Goal: Task Accomplishment & Management: Manage account settings

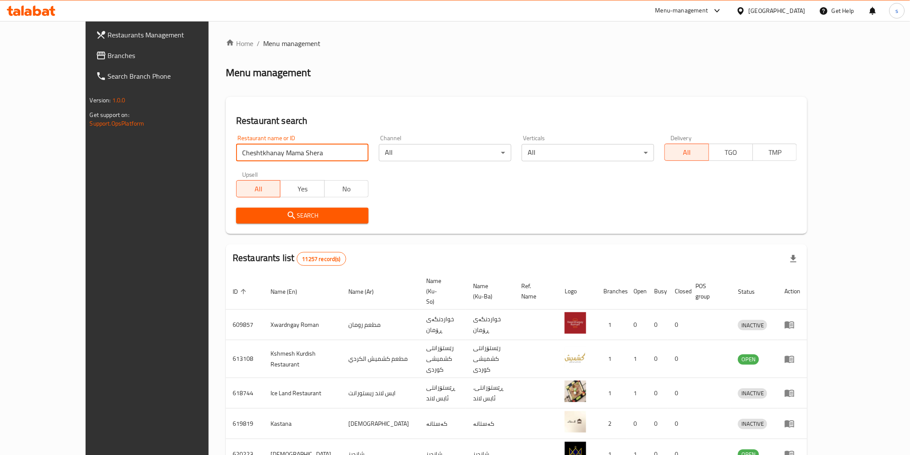
type input "Cheshtkhanay Mama Shera"
click button "Search" at bounding box center [302, 216] width 133 height 16
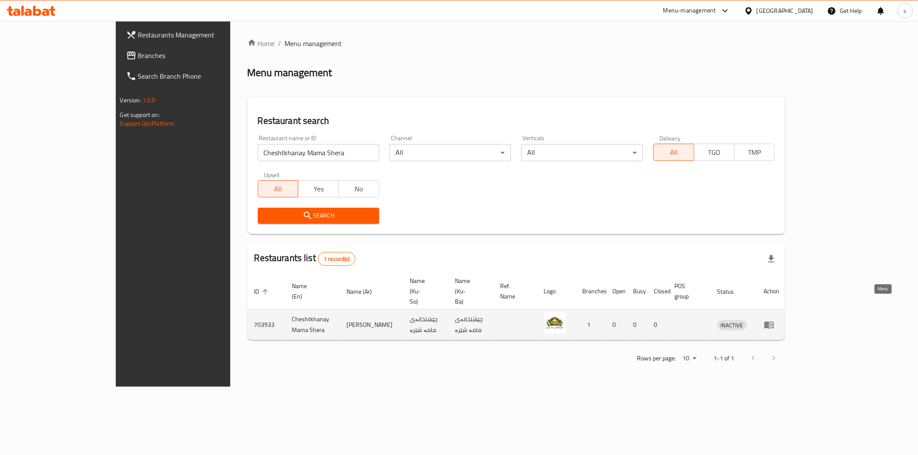
click at [774, 322] on icon "enhanced table" at bounding box center [768, 325] width 9 height 7
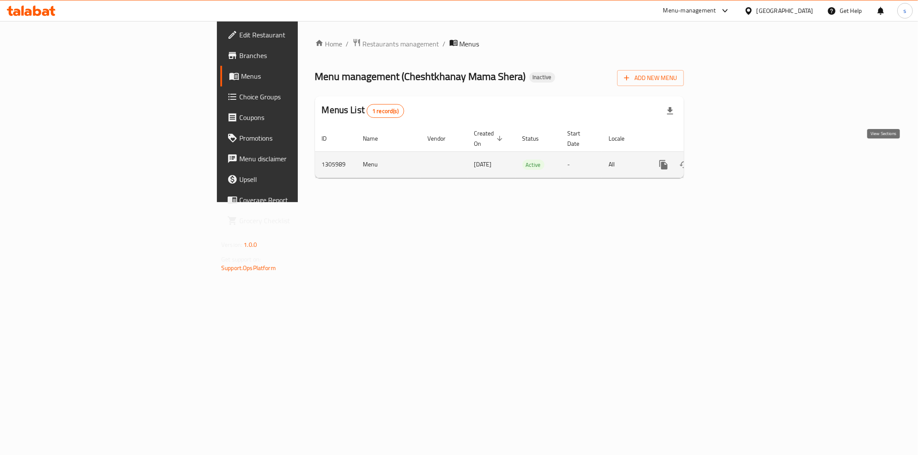
click at [736, 157] on link "enhanced table" at bounding box center [725, 164] width 21 height 21
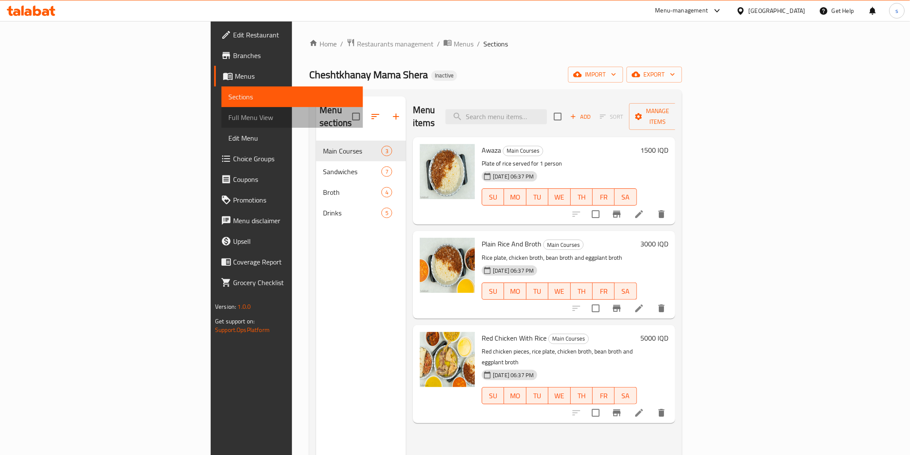
click at [228, 120] on span "Full Menu View" at bounding box center [291, 117] width 127 height 10
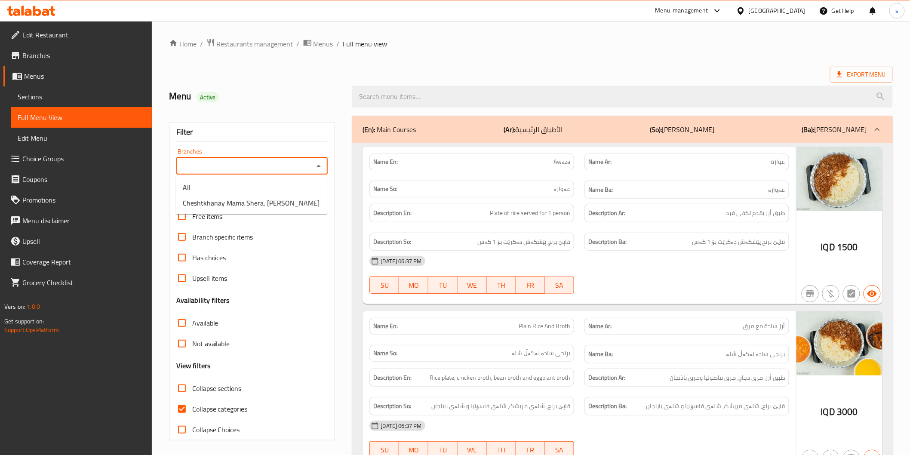
click at [309, 169] on input "Branches" at bounding box center [245, 166] width 133 height 12
click at [308, 198] on li "Cheshtkhanay Mama Shera, Kani Speka" at bounding box center [252, 202] width 152 height 15
type input "Cheshtkhanay Mama Shera, Kani Speka"
click at [224, 404] on span "Collapse categories" at bounding box center [220, 409] width 56 height 10
click at [192, 403] on input "Collapse categories" at bounding box center [182, 409] width 21 height 21
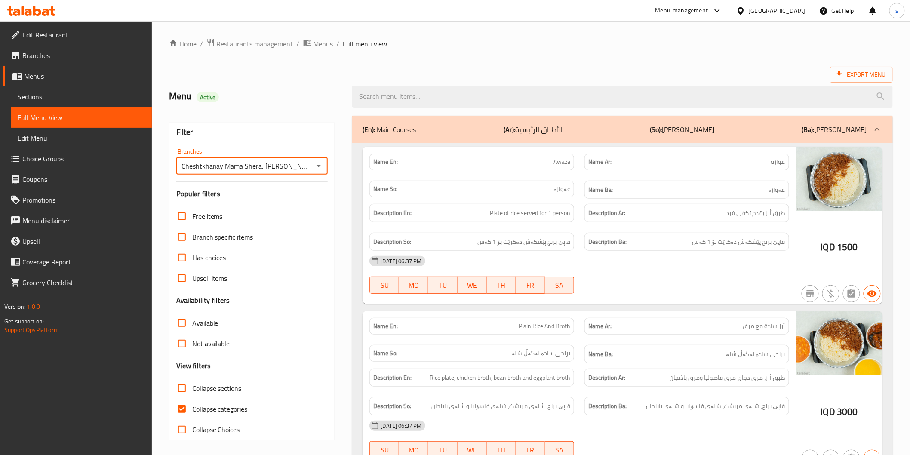
checkbox input "false"
click at [739, 248] on div "Description Ba: قاپێ برنج پێشکەش دەکرێت بۆ 1 کەس" at bounding box center [687, 242] width 205 height 19
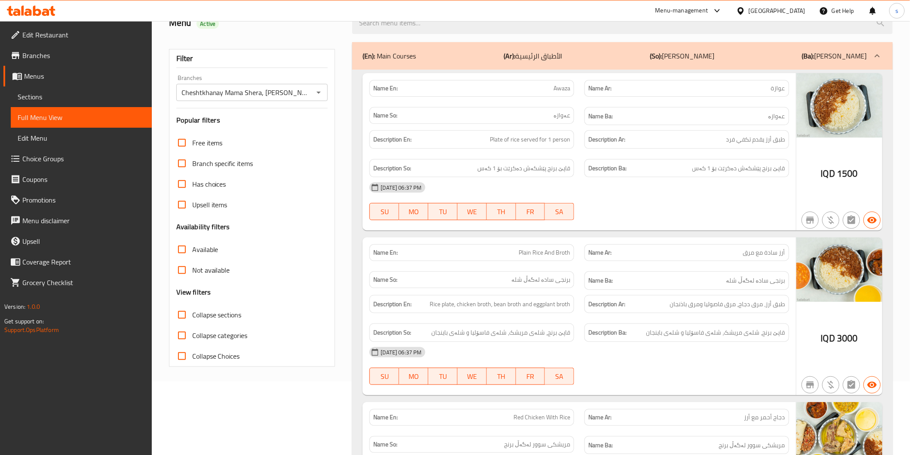
scroll to position [143, 0]
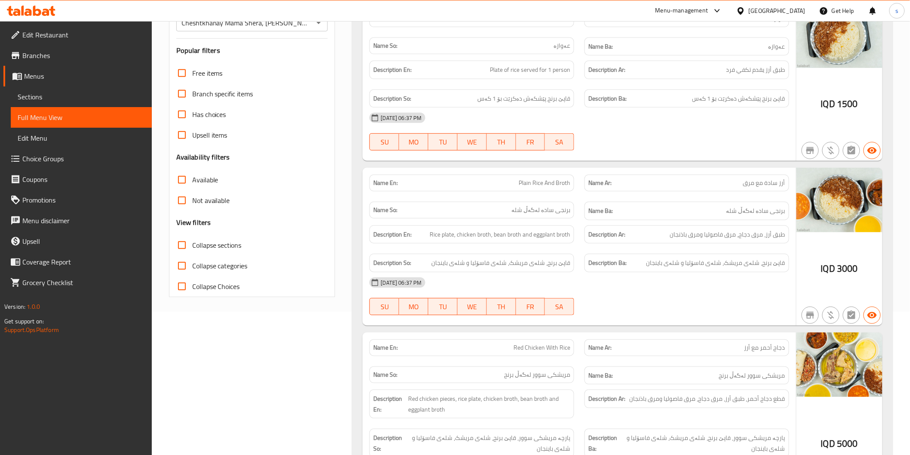
click at [745, 298] on div "16-08-2025 06:37 PM SU MO TU WE TH FR SA" at bounding box center [579, 296] width 430 height 48
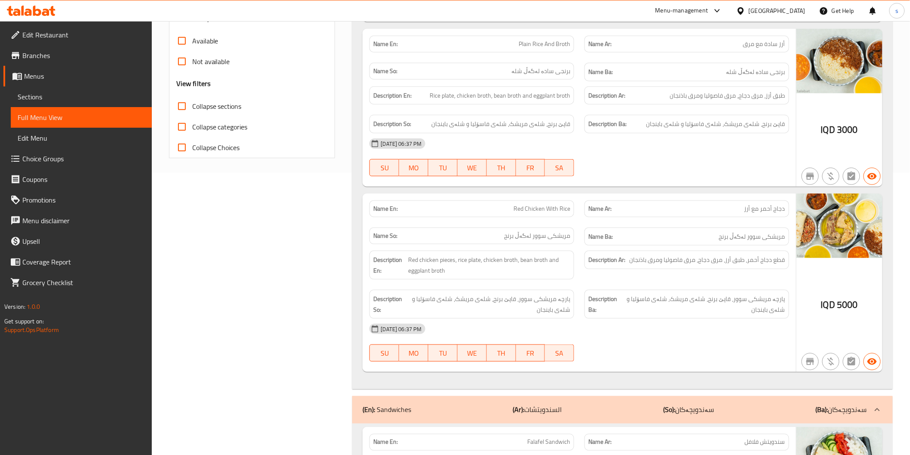
scroll to position [334, 0]
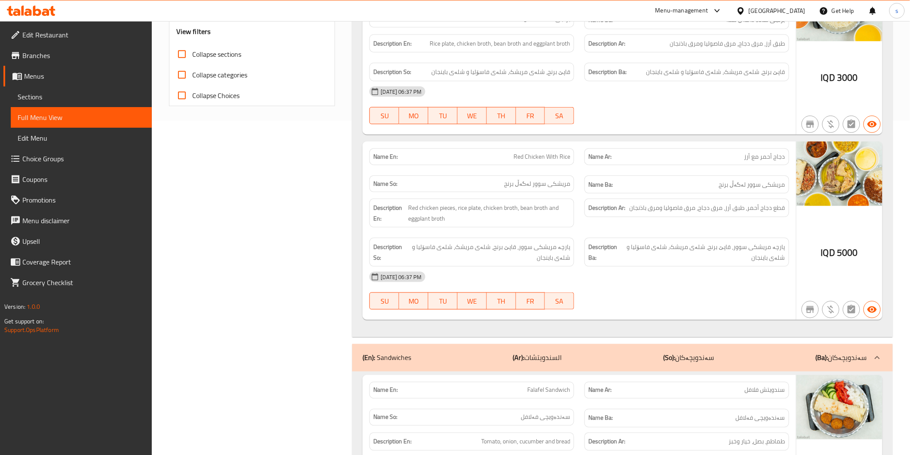
click at [514, 157] on p "Name En: Red Chicken With Rice" at bounding box center [471, 156] width 197 height 9
click at [677, 297] on div "16-08-2025 06:37 PM SU MO TU WE TH FR SA" at bounding box center [579, 291] width 430 height 48
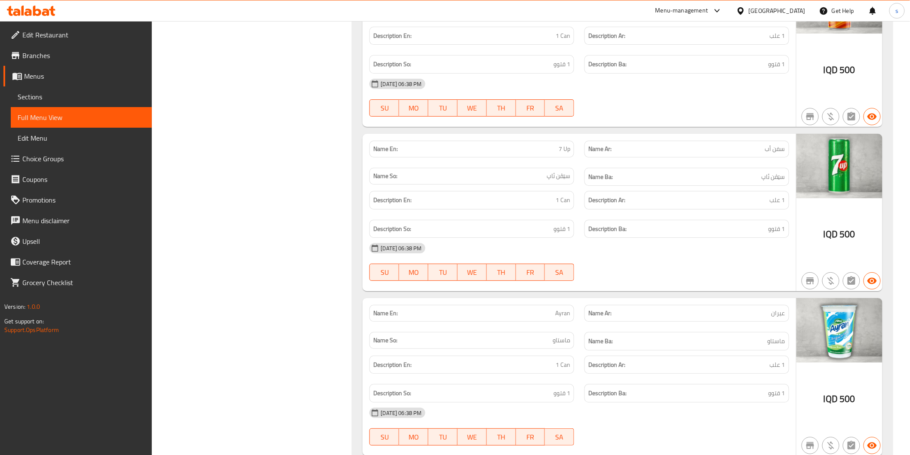
scroll to position [4008, 0]
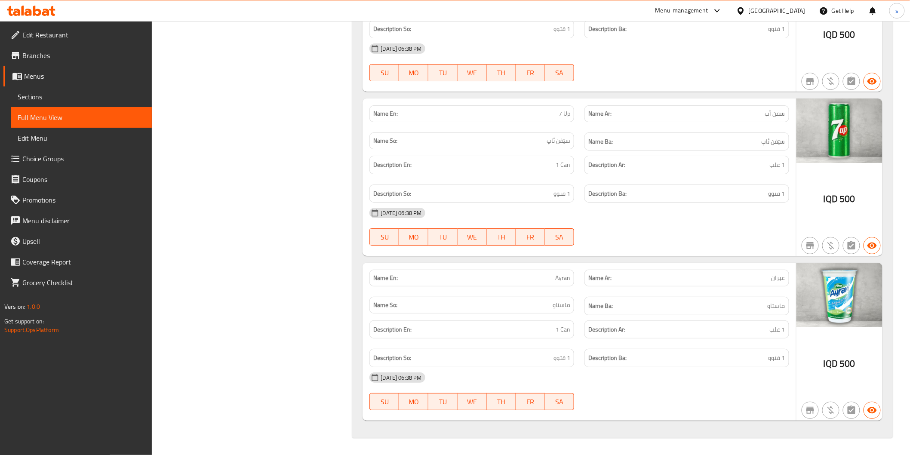
click at [101, 33] on span "Edit Restaurant" at bounding box center [83, 35] width 123 height 10
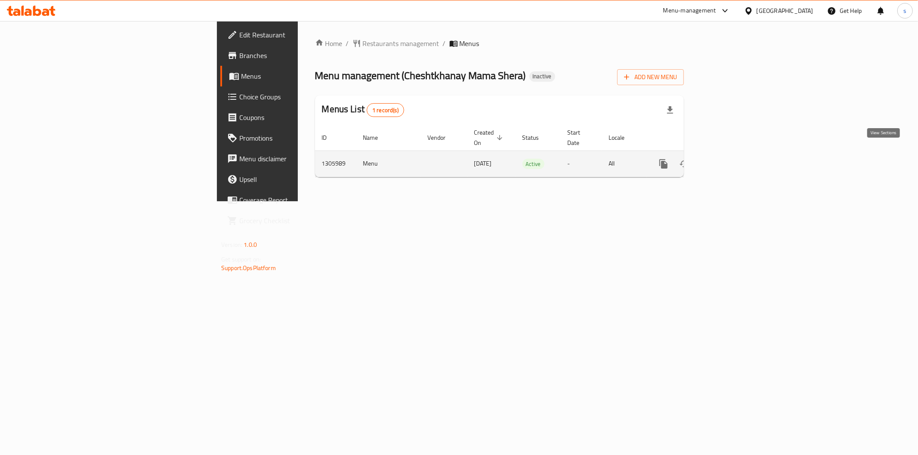
click at [736, 154] on link "enhanced table" at bounding box center [725, 164] width 21 height 21
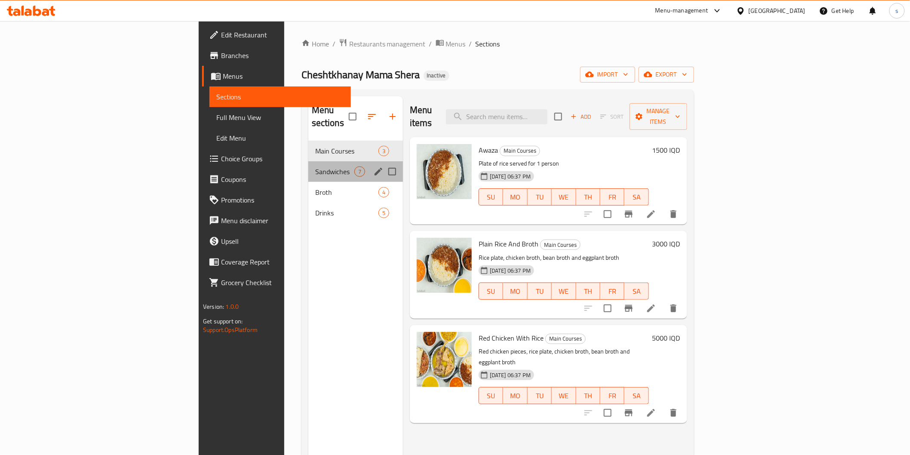
click at [309, 161] on div "Sandwiches 7" at bounding box center [356, 171] width 95 height 21
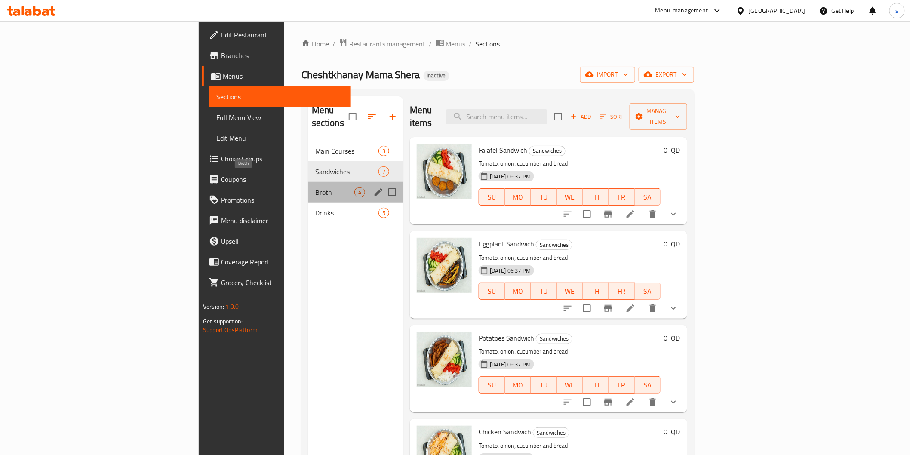
click at [315, 187] on span "Broth" at bounding box center [334, 192] width 39 height 10
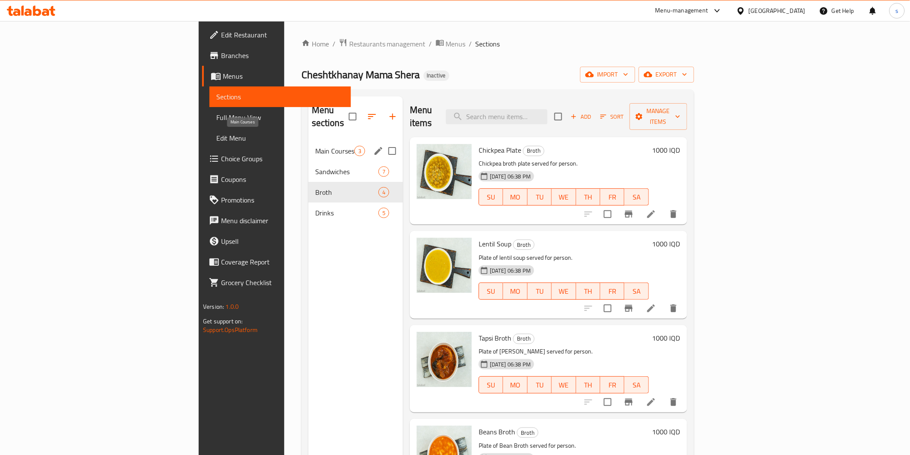
click at [315, 146] on span "Main Courses" at bounding box center [334, 151] width 39 height 10
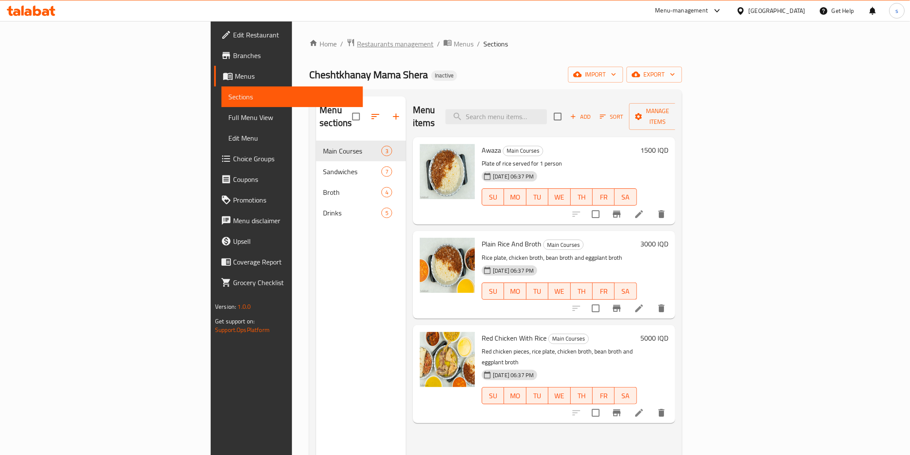
click at [357, 42] on span "Restaurants management" at bounding box center [395, 44] width 77 height 10
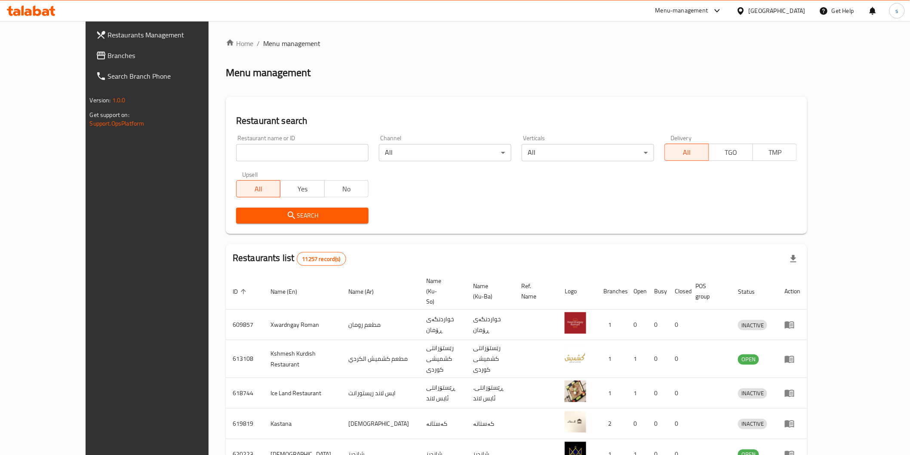
click at [257, 147] on input "search" at bounding box center [302, 152] width 133 height 17
paste input "Top [US_STATE] Burger"
type input "Top [US_STATE] Burger"
click button "Search" at bounding box center [302, 216] width 133 height 16
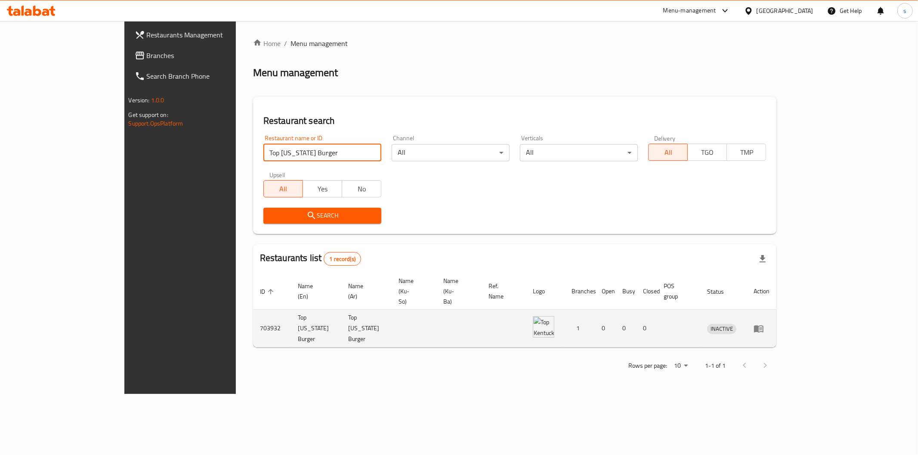
click at [769, 324] on link "enhanced table" at bounding box center [761, 329] width 16 height 10
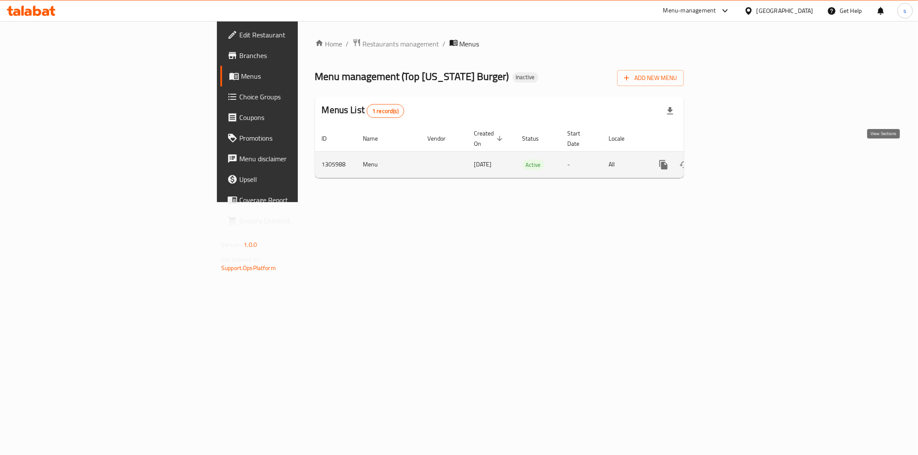
click at [729, 161] on icon "enhanced table" at bounding box center [726, 165] width 8 height 8
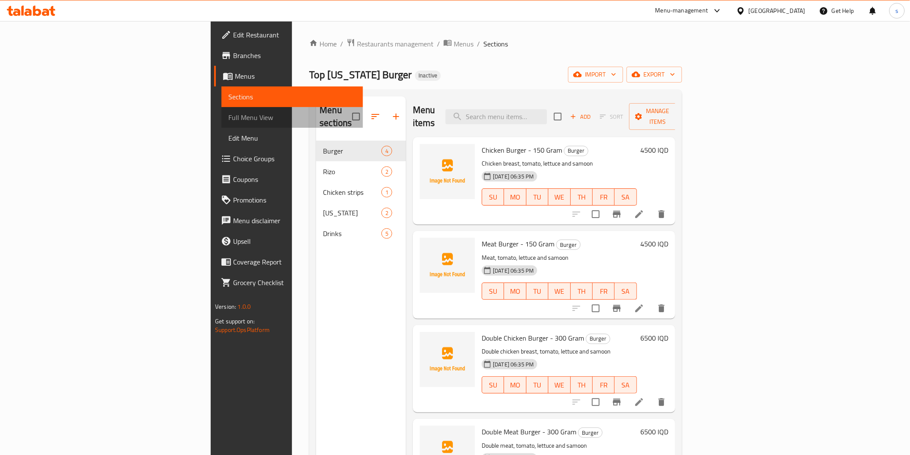
click at [228, 116] on span "Full Menu View" at bounding box center [291, 117] width 127 height 10
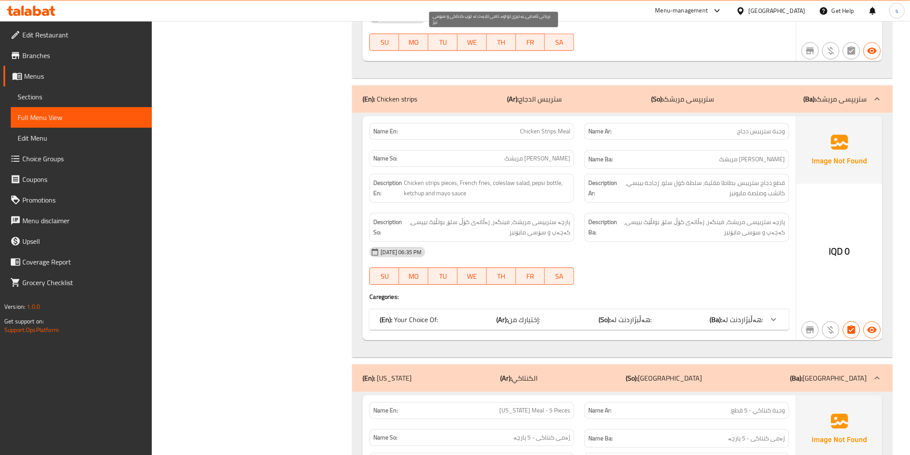
scroll to position [1147, 0]
click at [543, 315] on div "(En): Your Choice Of: (Ar): إختيارك من: (So): هەڵبژاردنت لە: (Ba): هەڵبژاردنت ل…" at bounding box center [571, 318] width 383 height 10
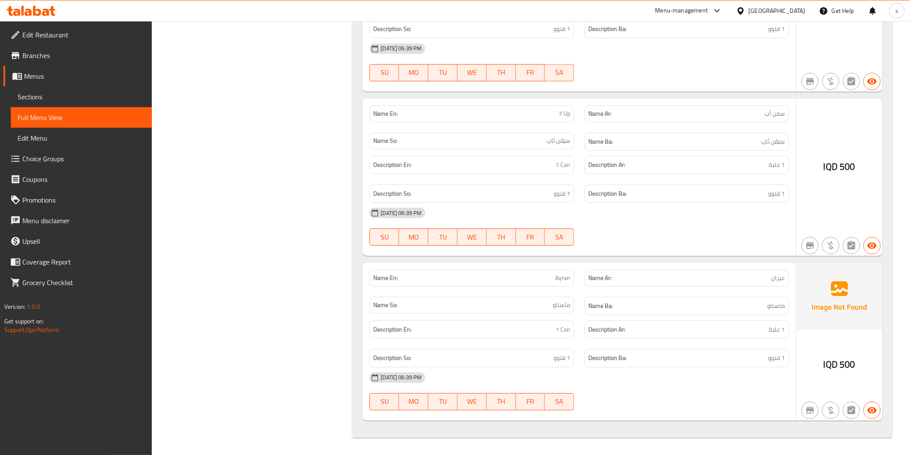
scroll to position [2456, 0]
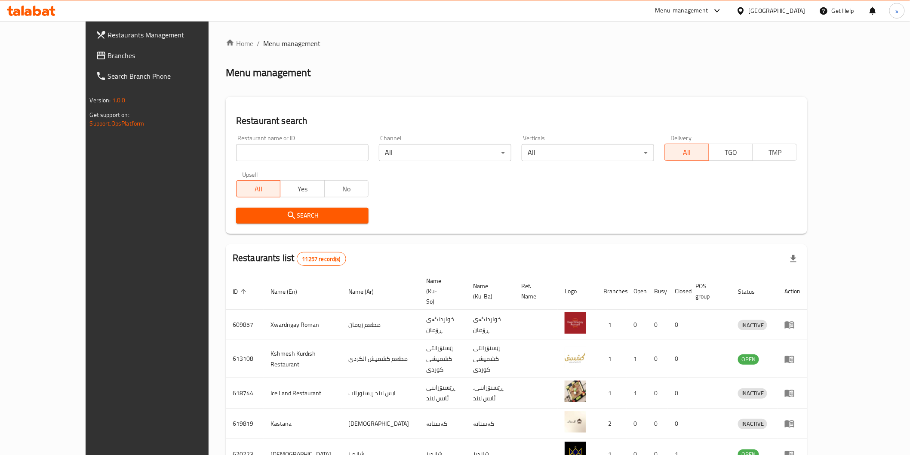
click at [281, 158] on input "search" at bounding box center [302, 152] width 133 height 17
paste input "Cheshtkhanay Mama Shera"
type input "Cheshtkhanay Mama Shera"
click button "Search" at bounding box center [302, 216] width 133 height 16
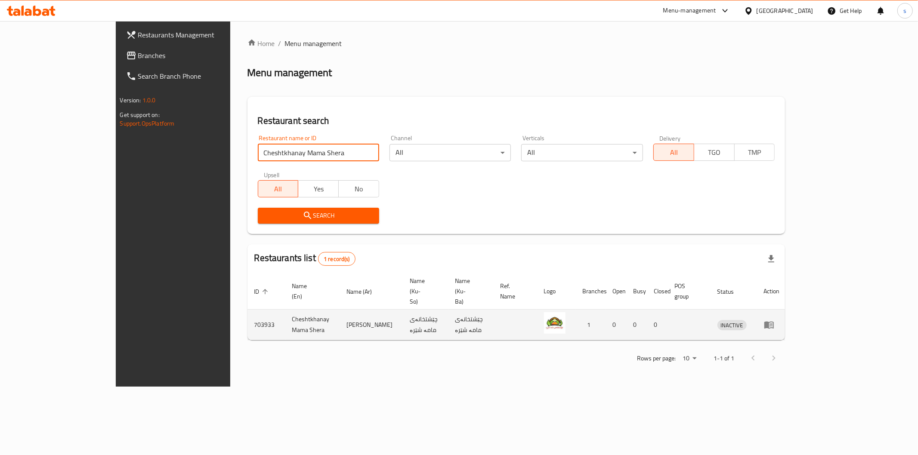
click at [774, 322] on icon "enhanced table" at bounding box center [768, 325] width 9 height 7
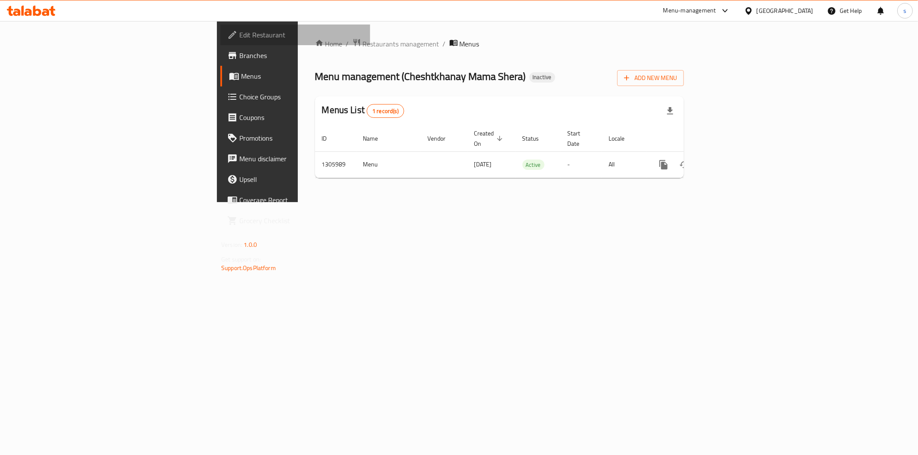
click at [239, 40] on span "Edit Restaurant" at bounding box center [301, 35] width 124 height 10
